Goal: Check status: Check status

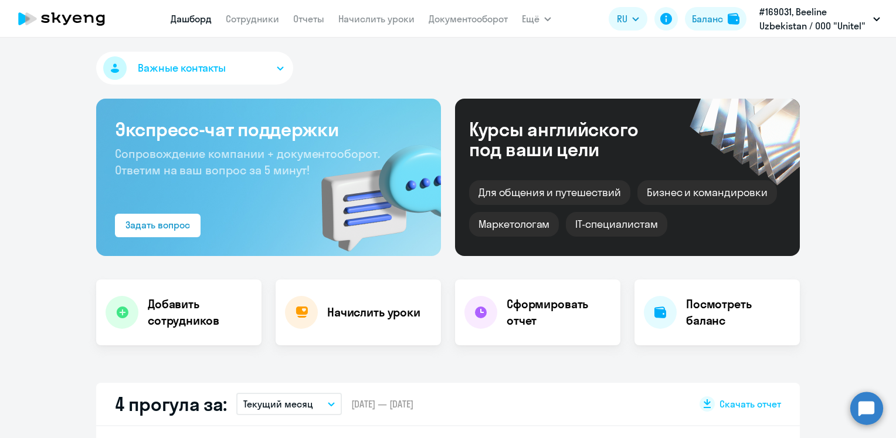
select select "30"
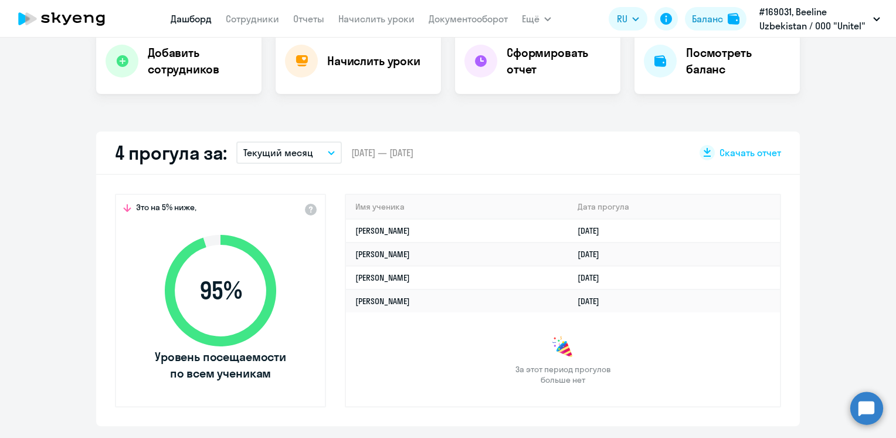
scroll to position [235, 0]
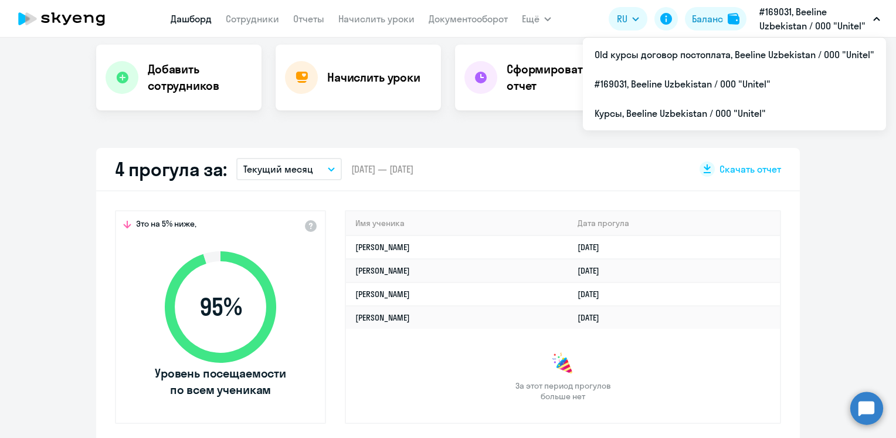
click at [780, 22] on p "#169031, Beeline Uzbekistan / ООО "Unitel"" at bounding box center [814, 19] width 109 height 28
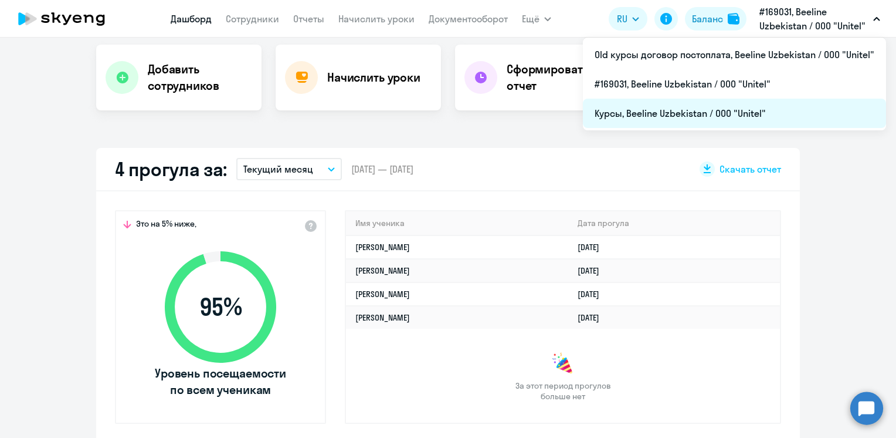
click at [665, 114] on li "Курсы, Beeline Uzbekistan / ООО "Unitel"" at bounding box center [734, 113] width 303 height 29
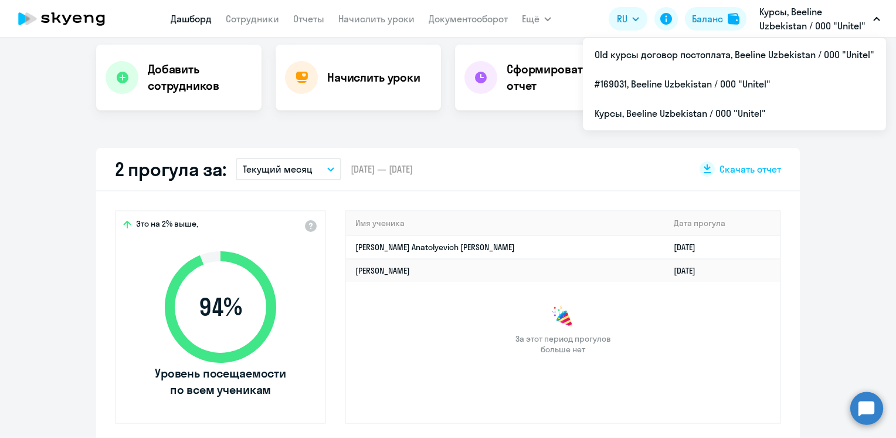
click at [780, 15] on p "Курсы, Beeline Uzbekistan / ООО "Unitel"" at bounding box center [814, 19] width 109 height 28
click at [777, 20] on p "Курсы, Beeline Uzbekistan / ООО "Unitel"" at bounding box center [814, 19] width 109 height 28
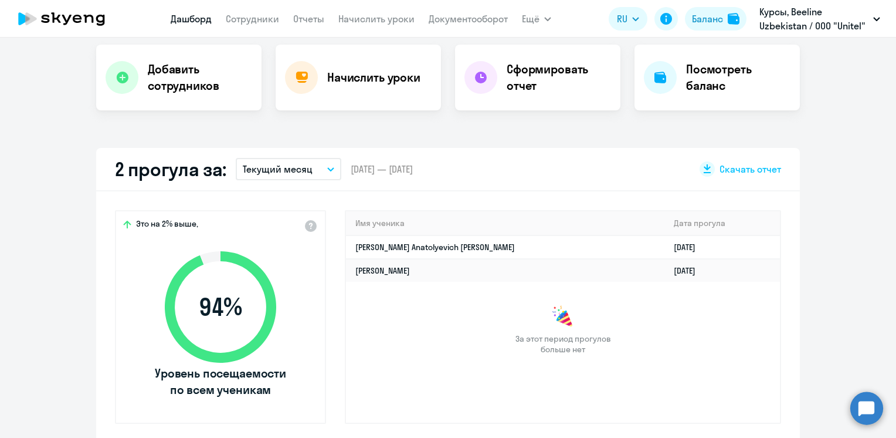
click at [777, 20] on p "Курсы, Beeline Uzbekistan / ООО "Unitel"" at bounding box center [814, 19] width 109 height 28
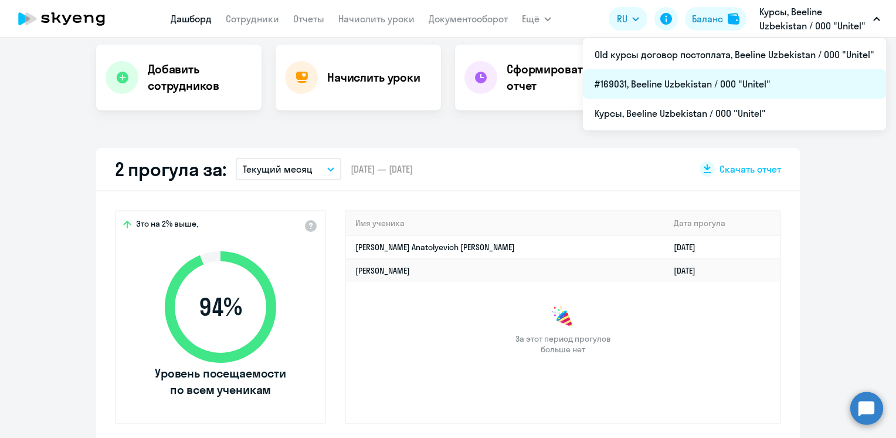
click at [679, 89] on li "#169031, Beeline Uzbekistan / ООО "Unitel"" at bounding box center [734, 83] width 303 height 29
